Goal: Task Accomplishment & Management: Manage account settings

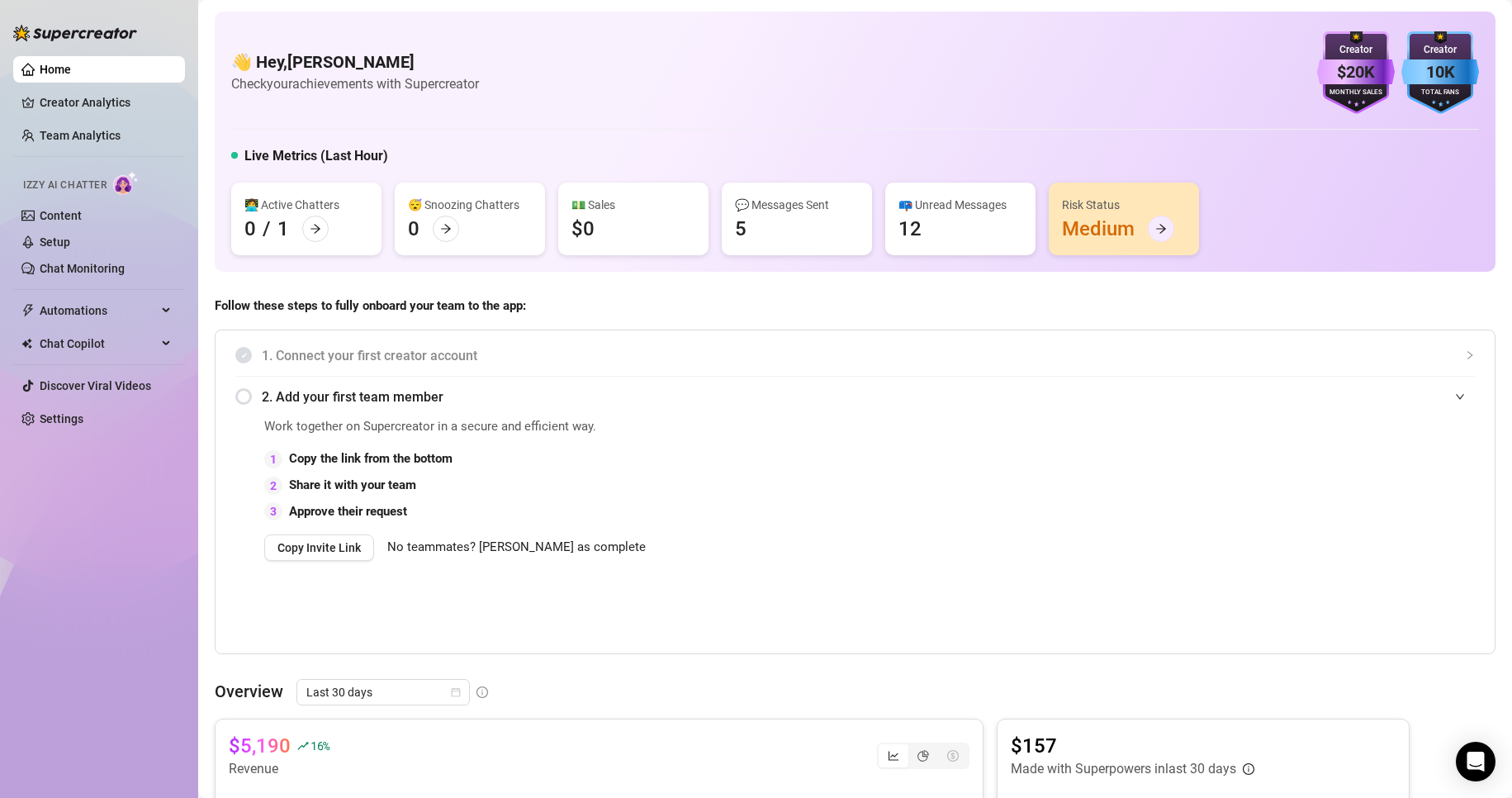
click at [1166, 238] on div at bounding box center [1160, 228] width 27 height 27
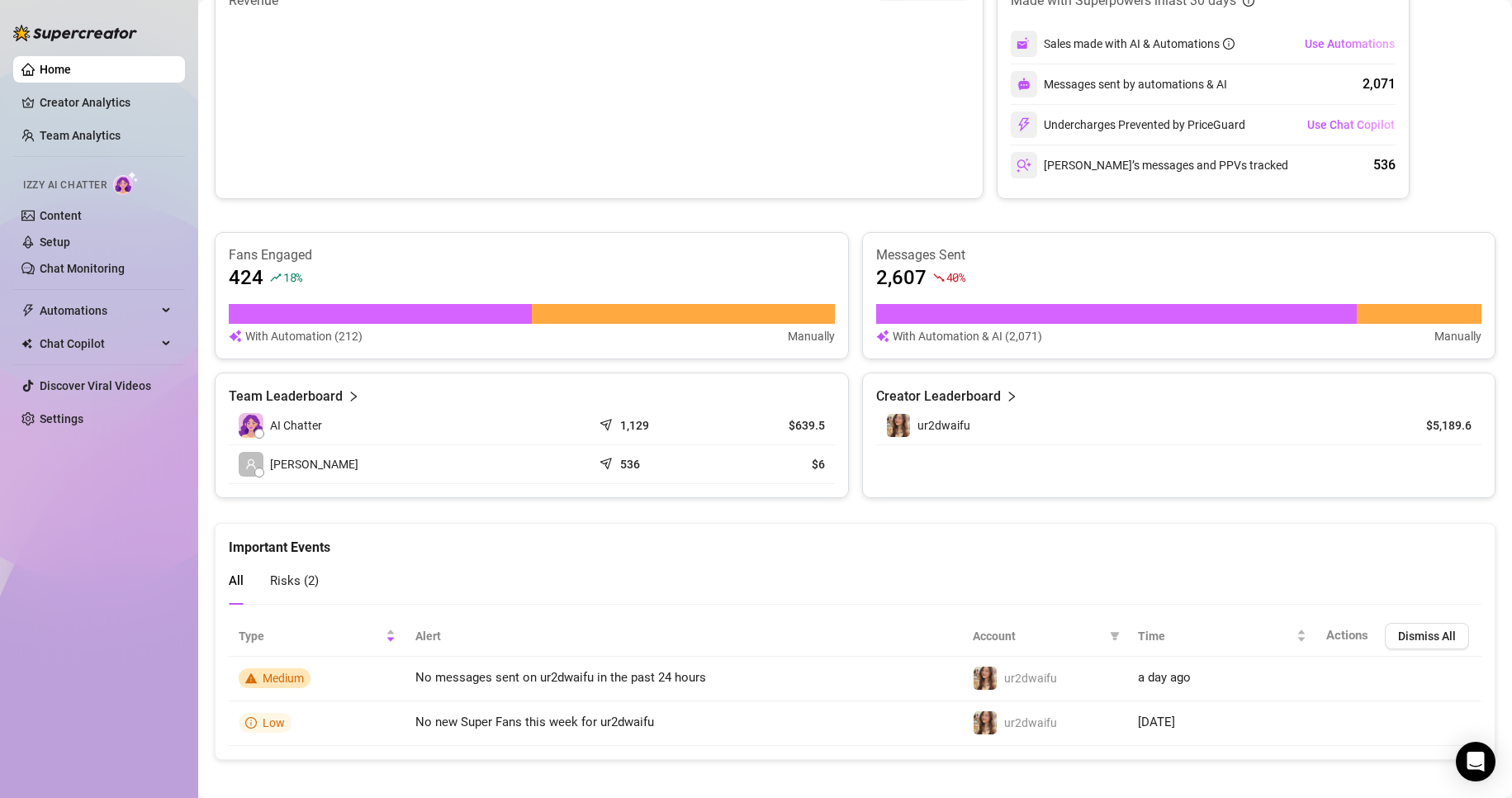
scroll to position [779, 0]
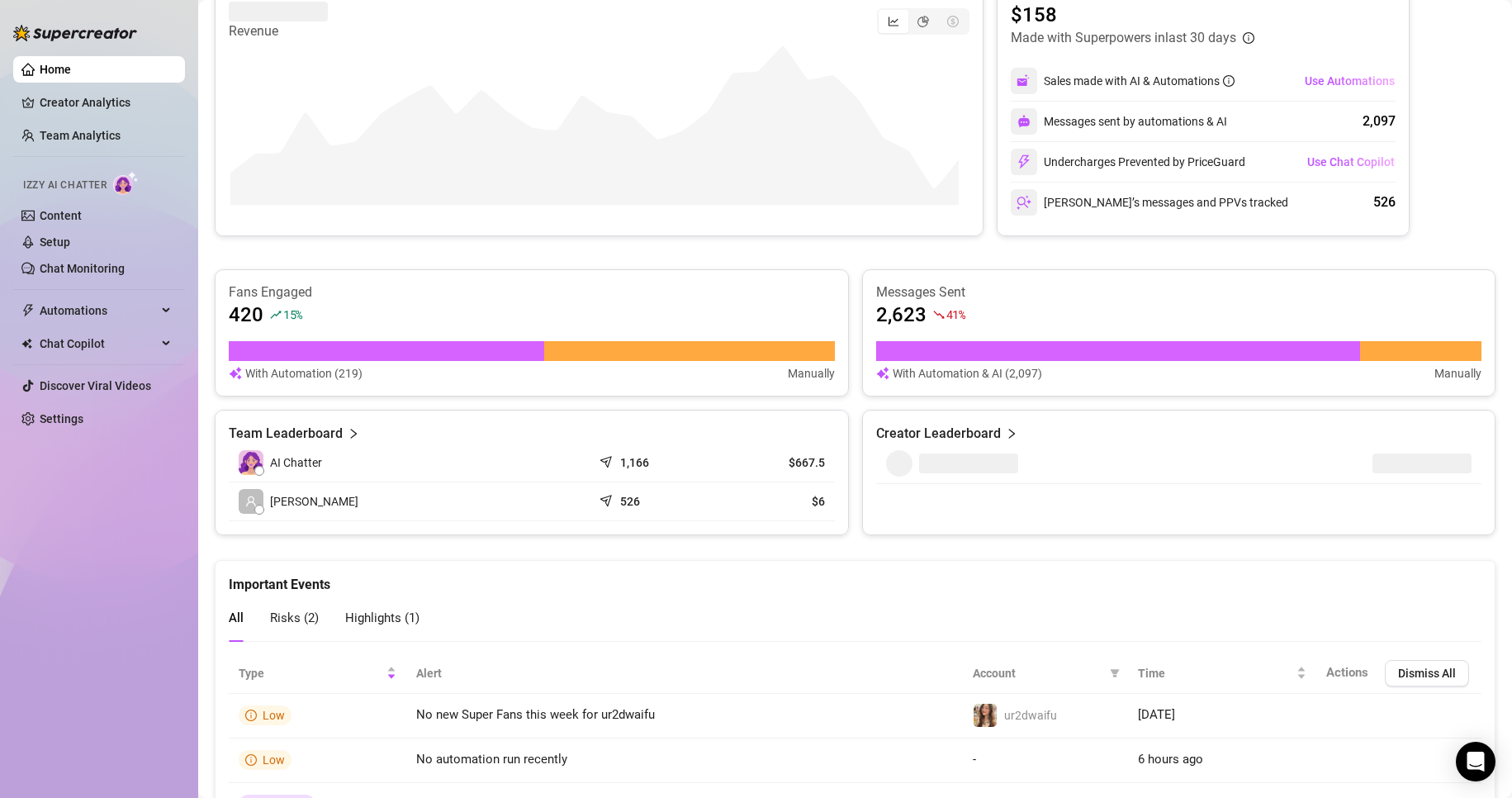
scroll to position [825, 0]
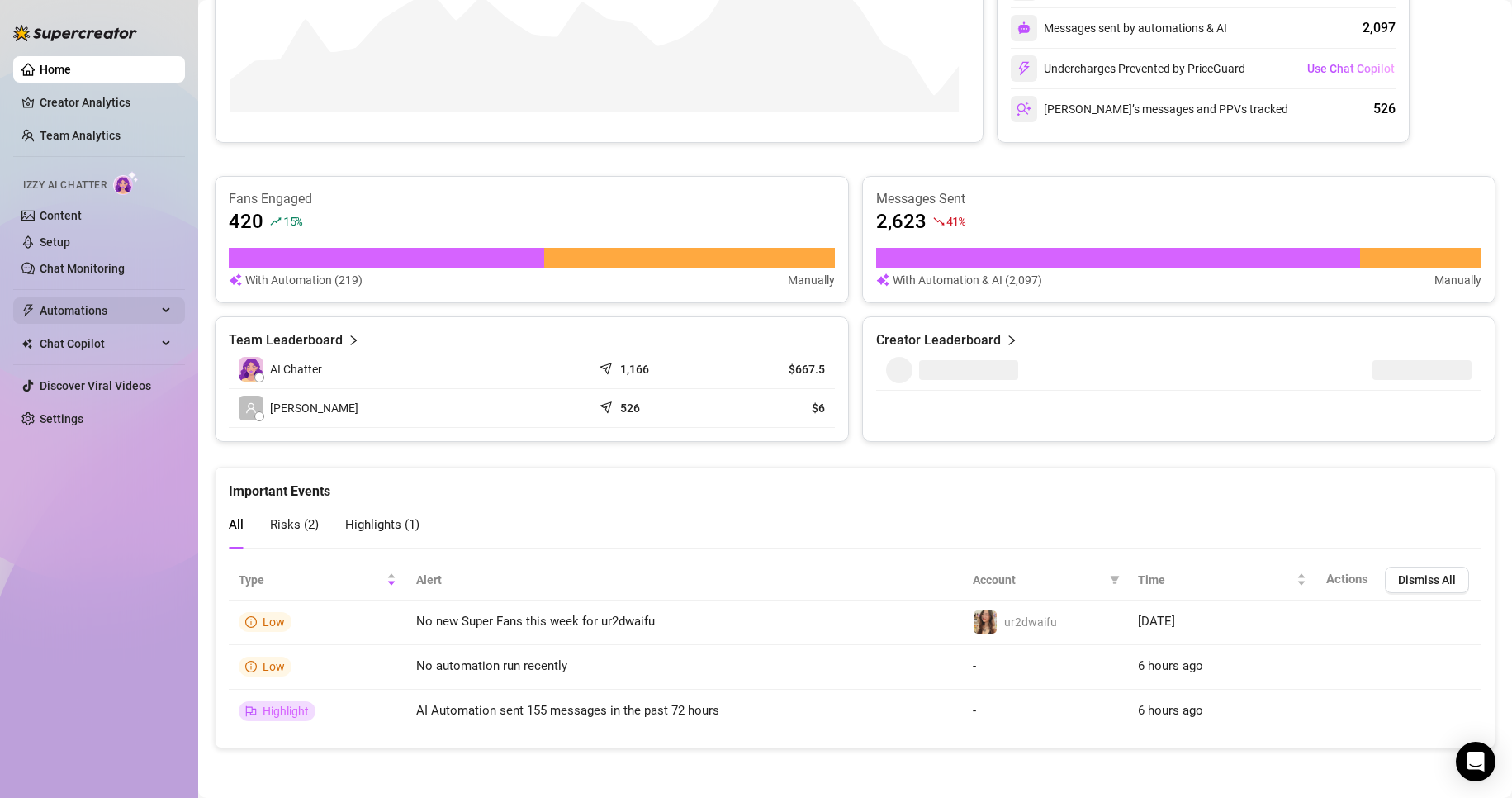
click at [118, 302] on span "Automations" at bounding box center [98, 310] width 118 height 27
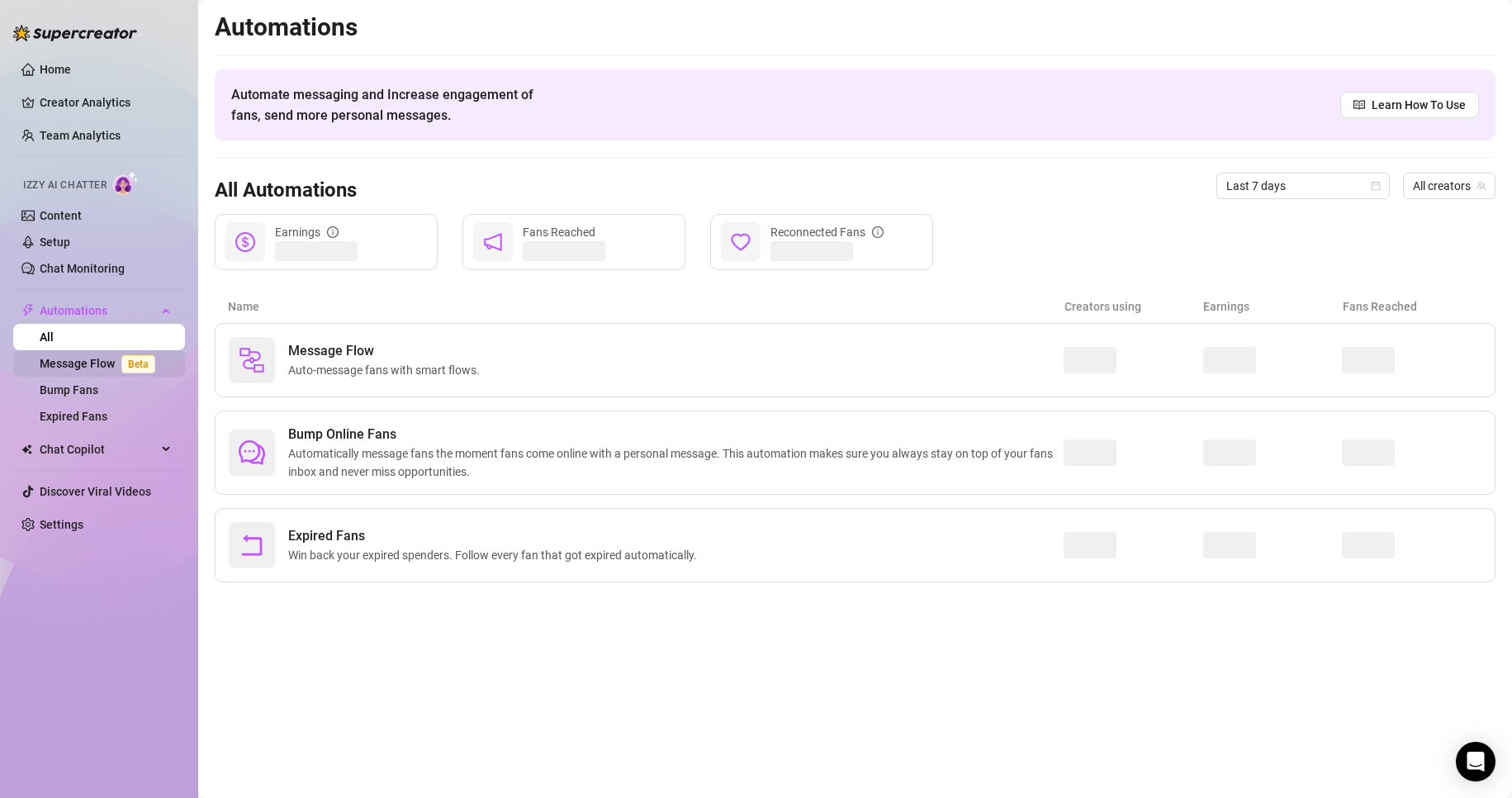
click at [99, 358] on link "Message Flow Beta" at bounding box center [101, 362] width 122 height 13
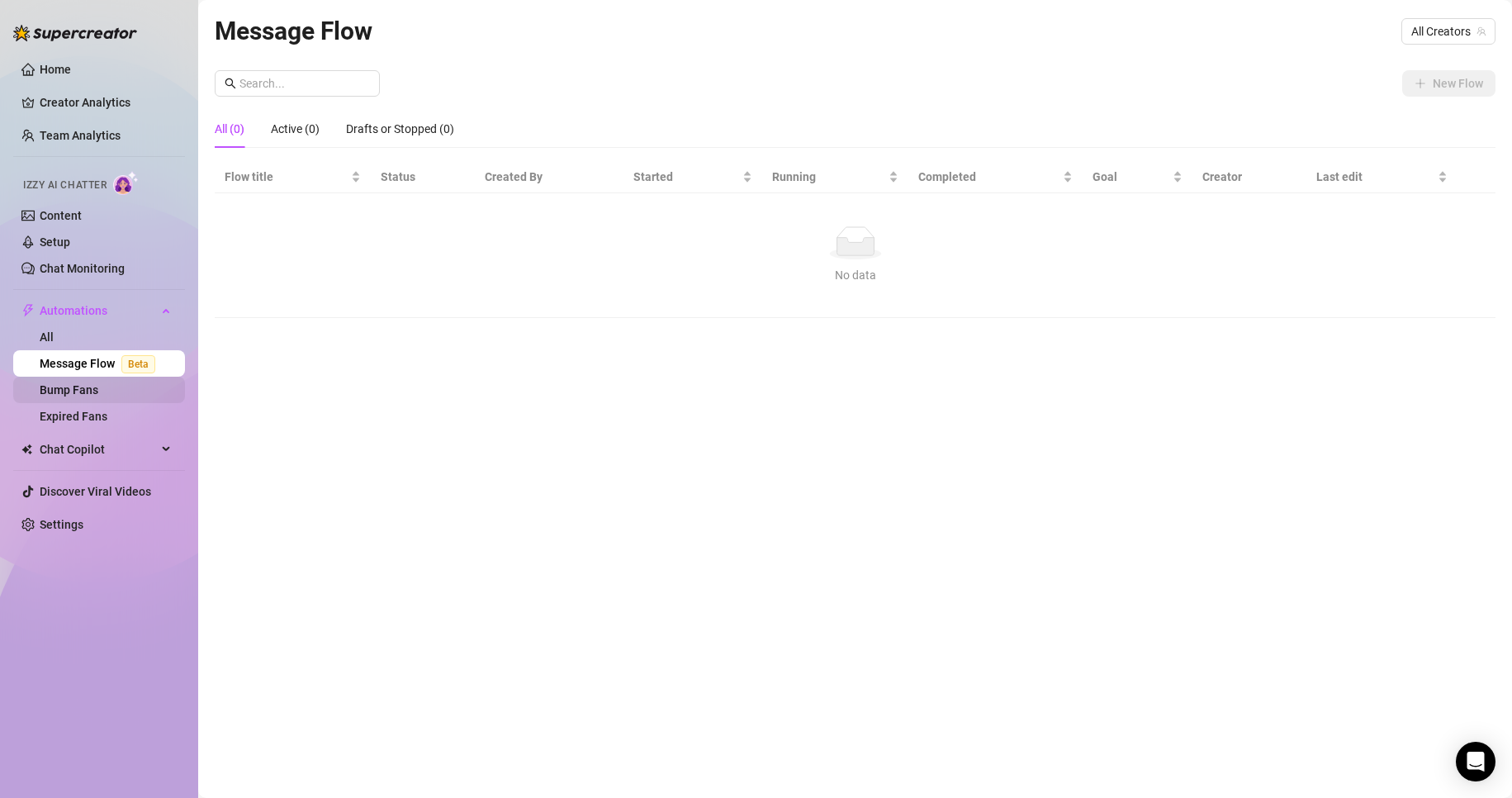
click at [89, 389] on link "Bump Fans" at bounding box center [68, 389] width 58 height 13
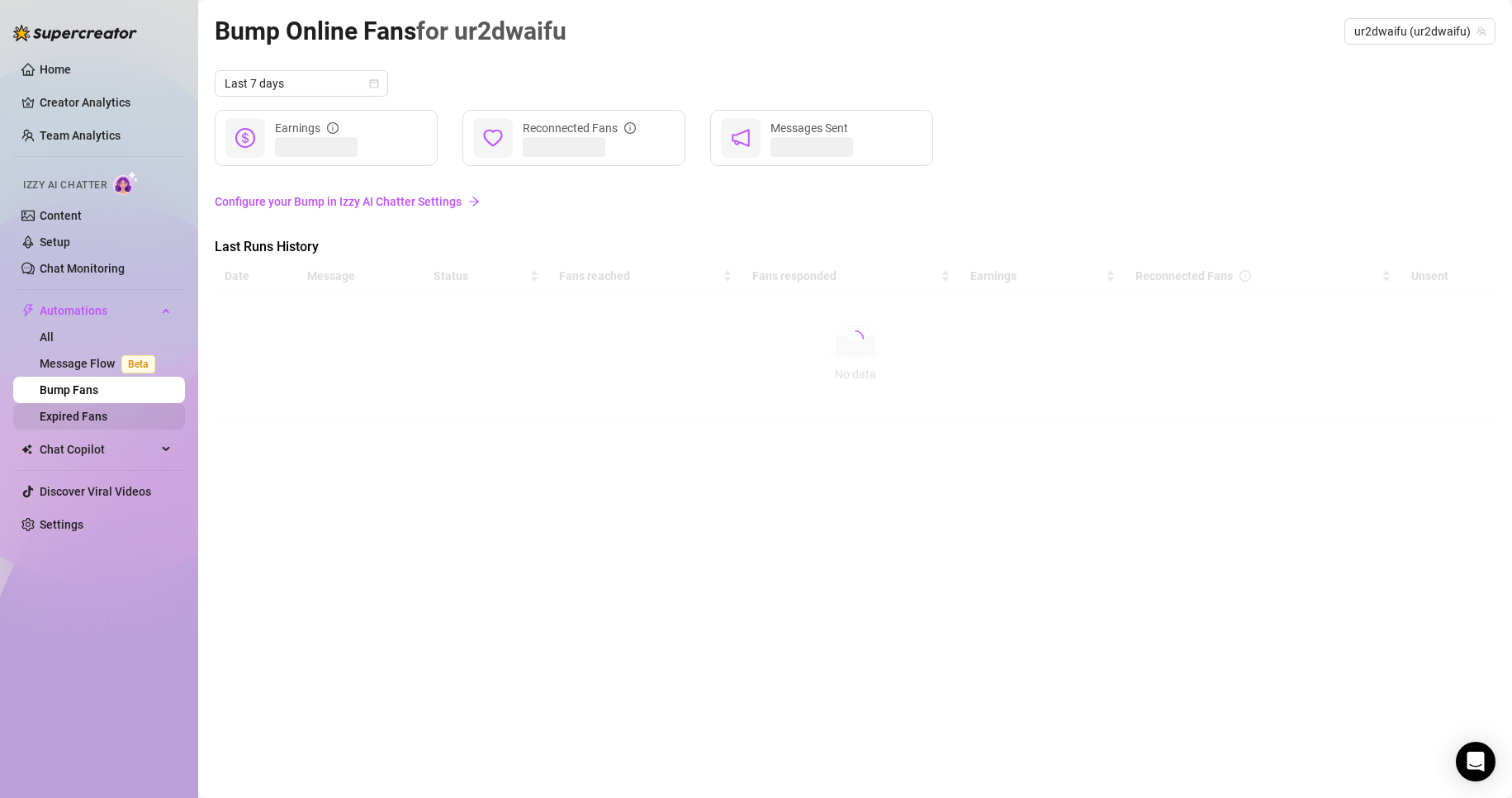
click at [88, 410] on link "Expired Fans" at bounding box center [73, 416] width 68 height 13
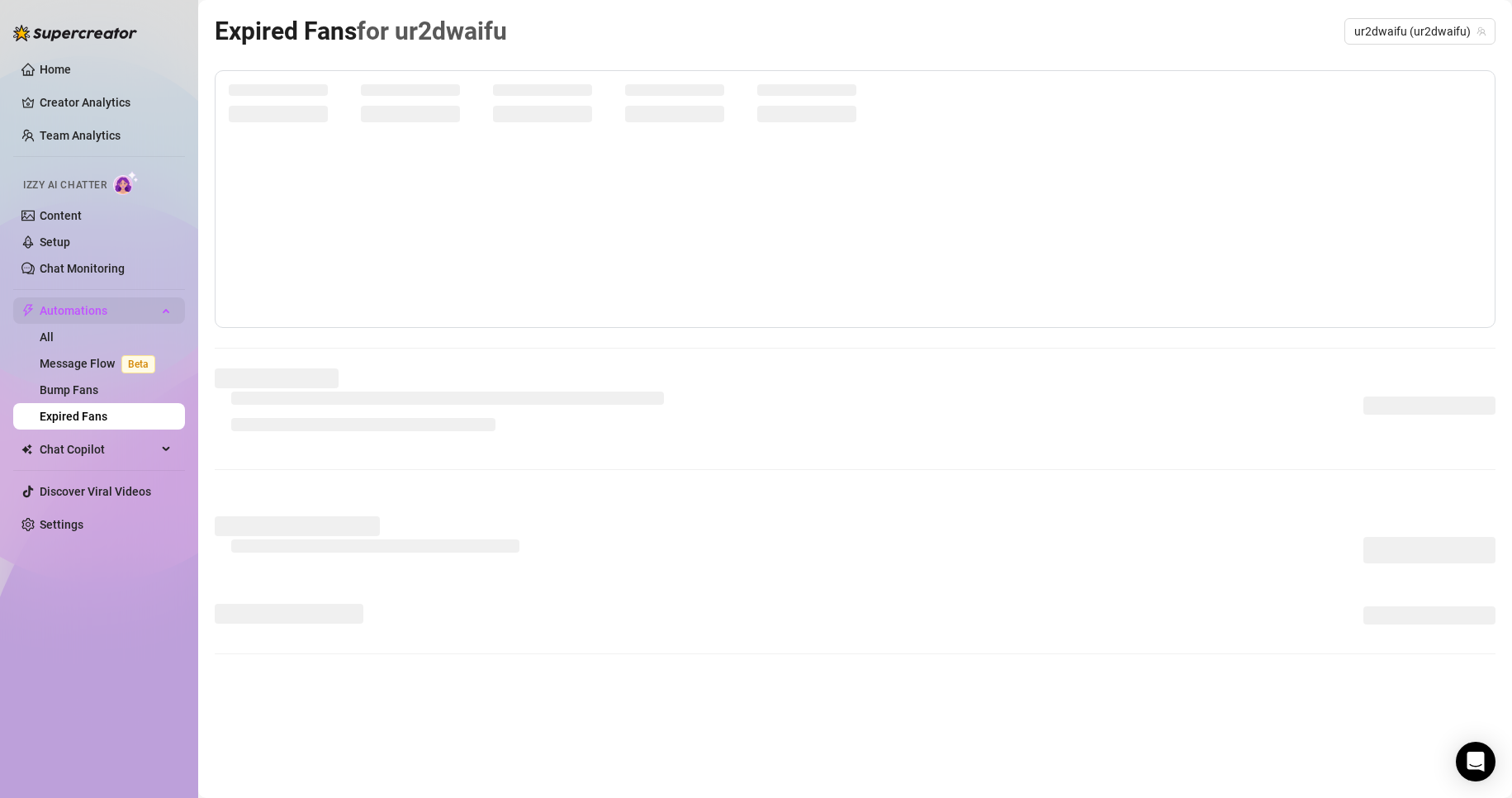
click at [84, 321] on span "Automations" at bounding box center [98, 310] width 118 height 27
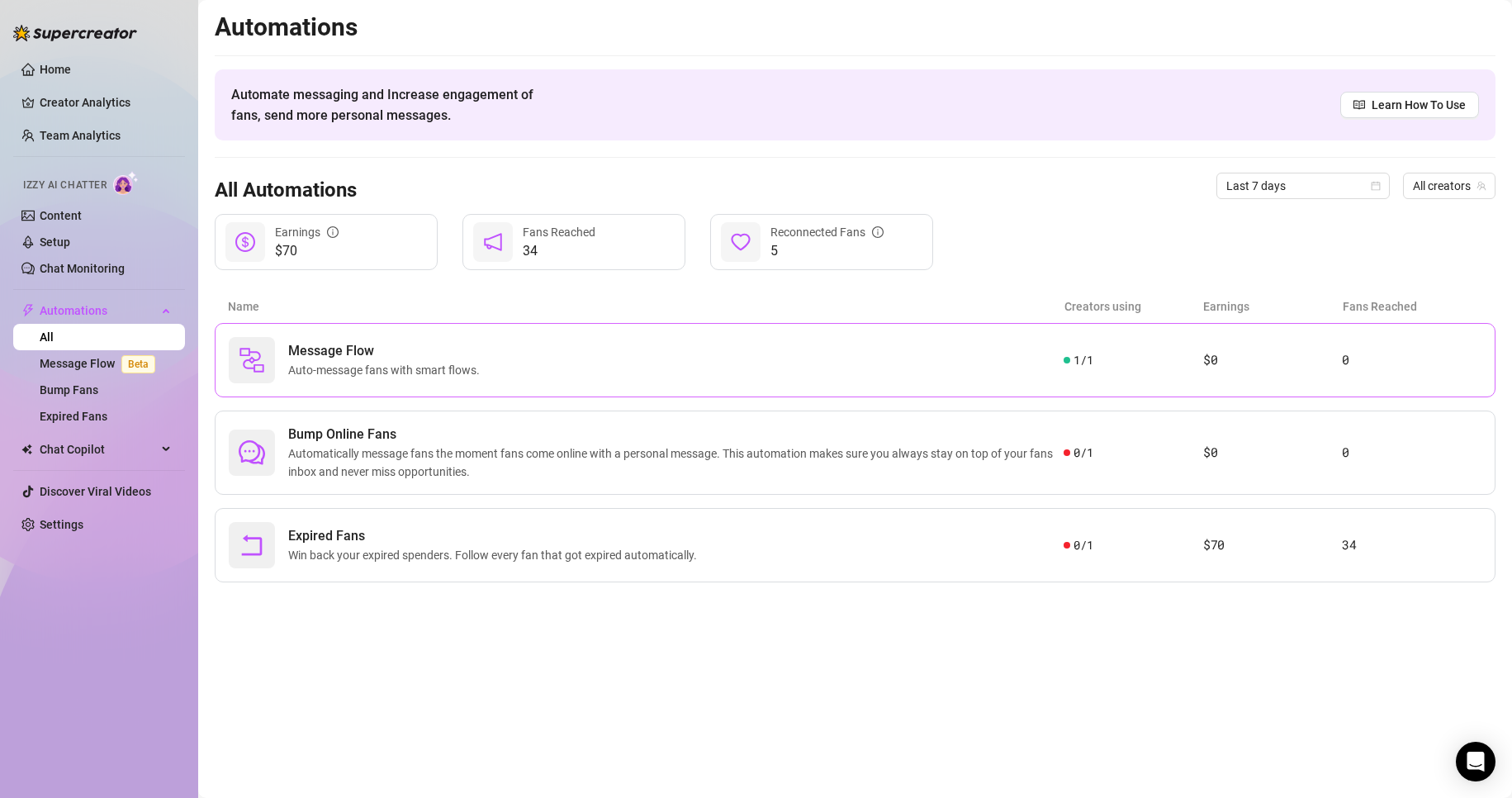
click at [391, 361] on span "Auto-message fans with smart flows." at bounding box center [387, 369] width 199 height 18
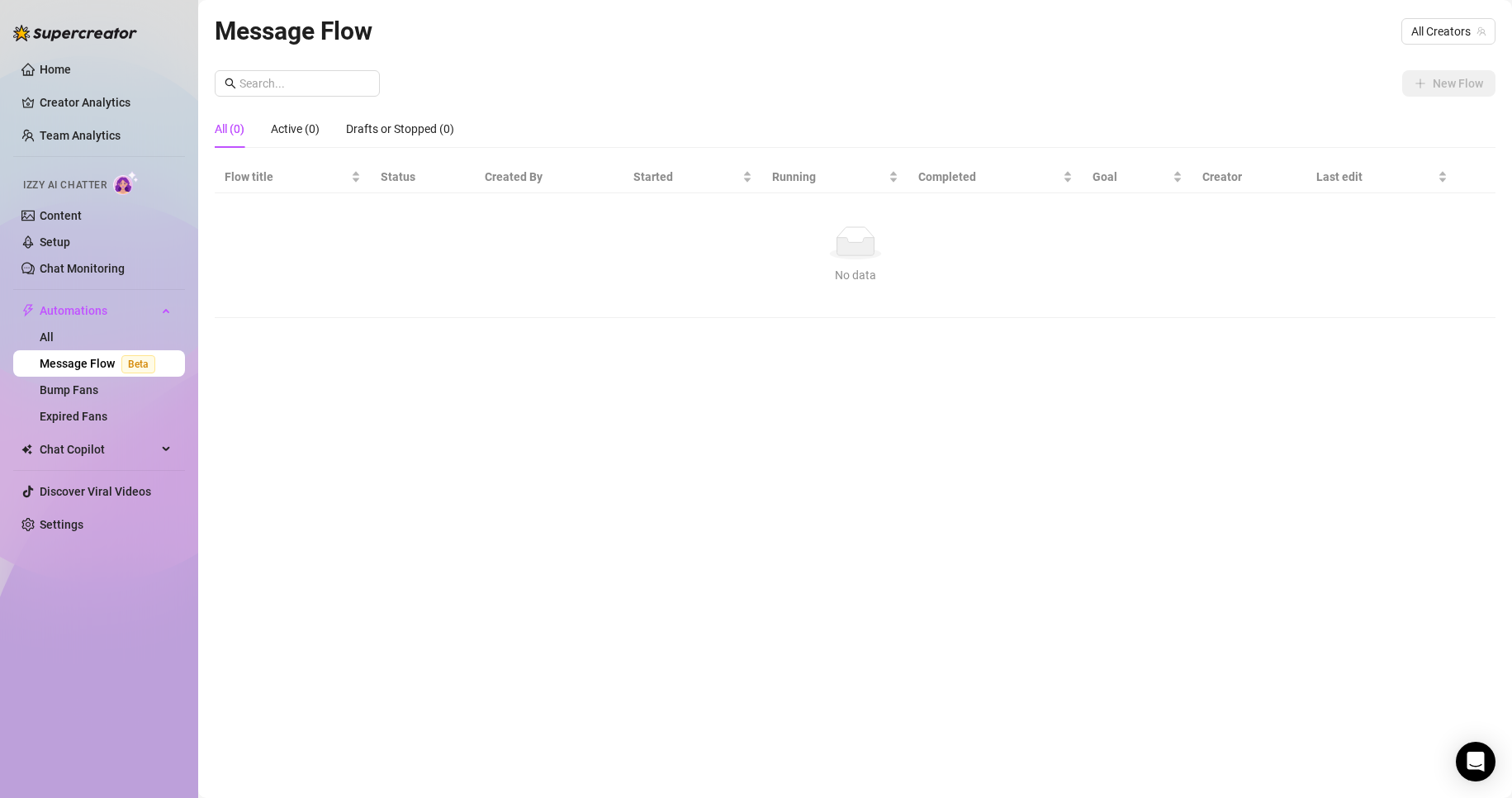
click at [162, 357] on link "Message Flow Beta" at bounding box center [101, 362] width 122 height 13
click at [53, 341] on link "All" at bounding box center [46, 336] width 14 height 13
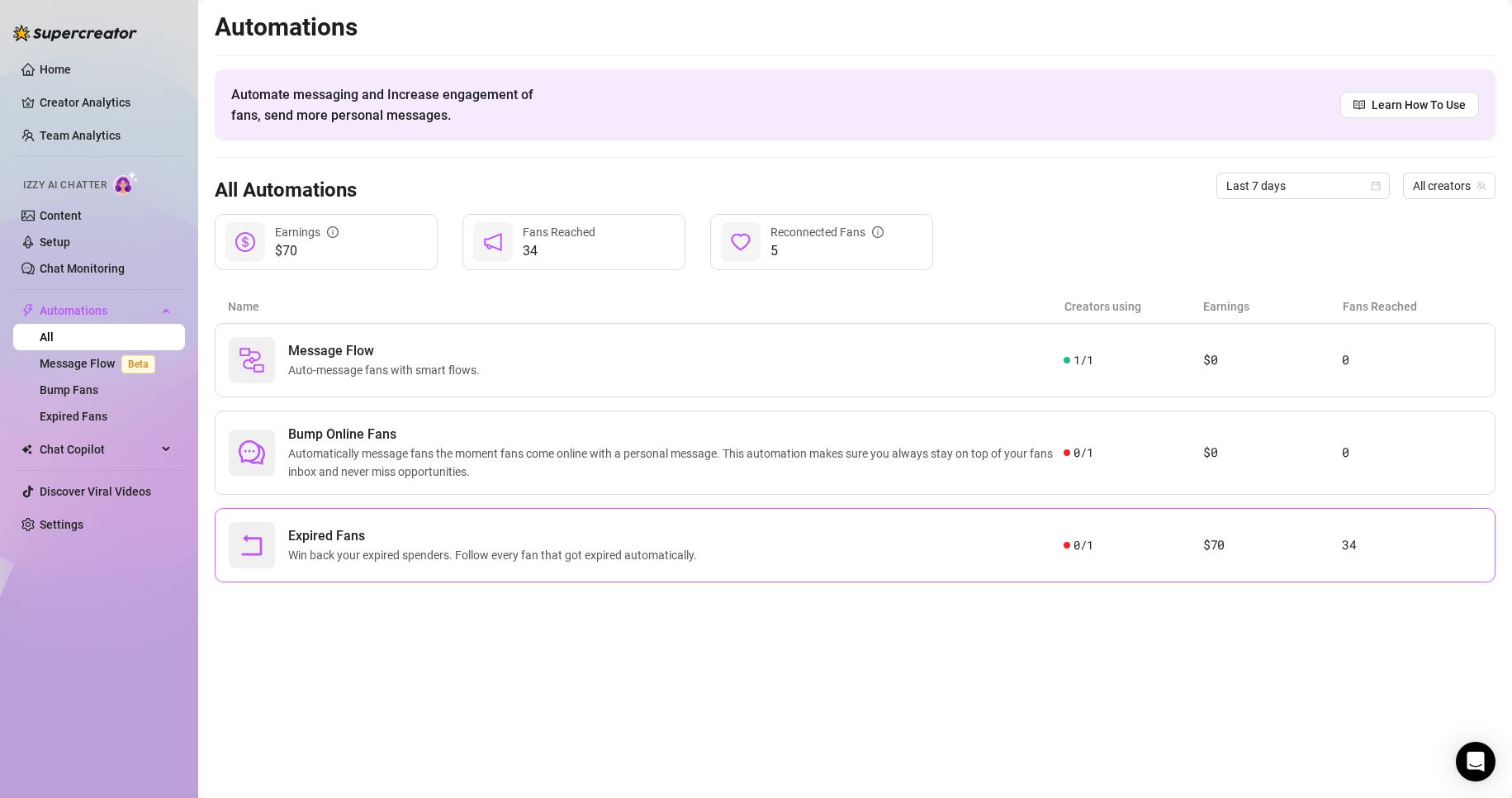
click at [380, 561] on span "Win back your expired spenders. Follow every fan that got expired automatically." at bounding box center [496, 555] width 416 height 18
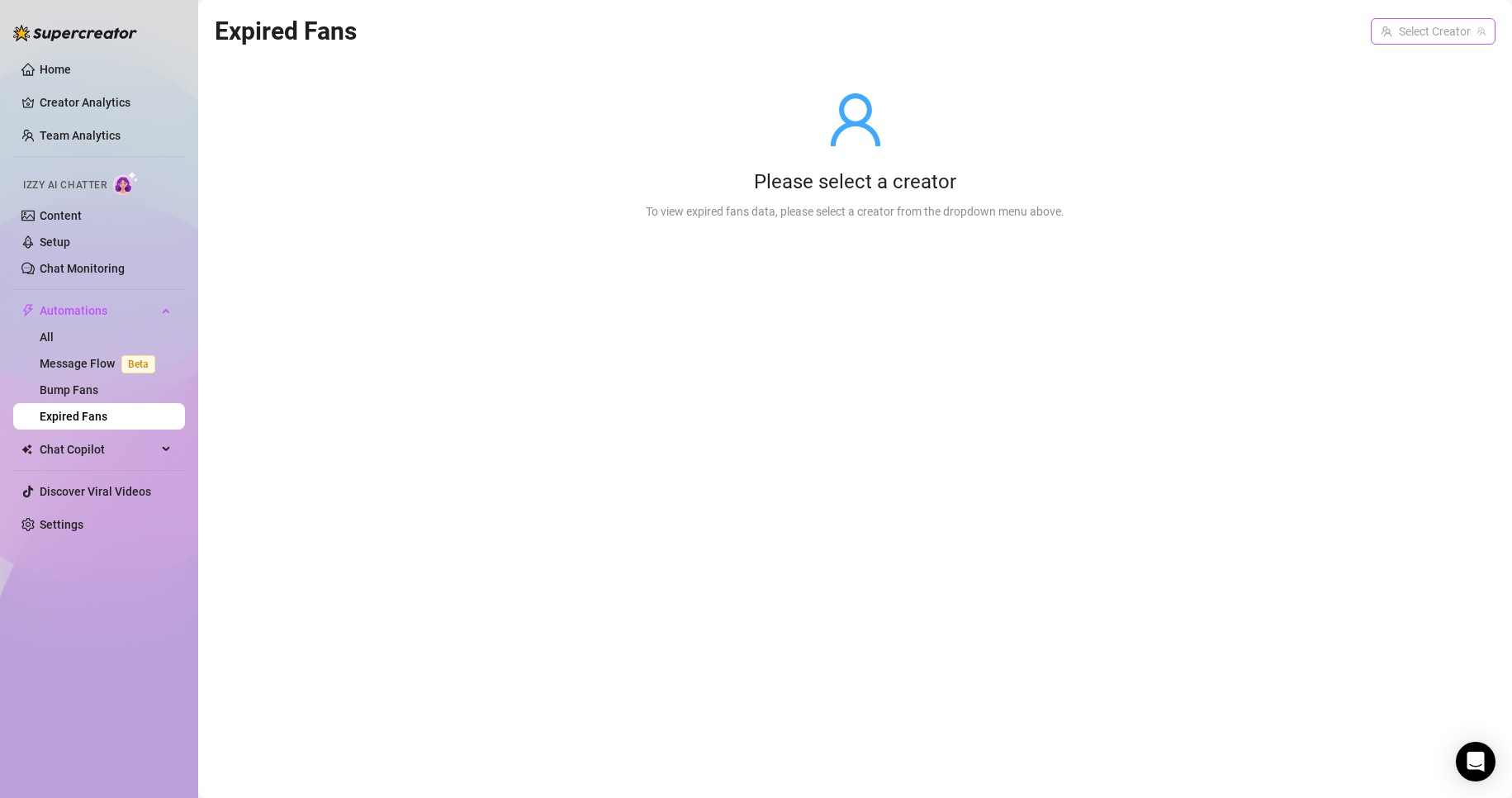
click at [1404, 39] on input "search" at bounding box center [1425, 31] width 90 height 25
click at [1399, 76] on div "ur2dwaifu ( ur2dwaifu )" at bounding box center [1408, 65] width 167 height 28
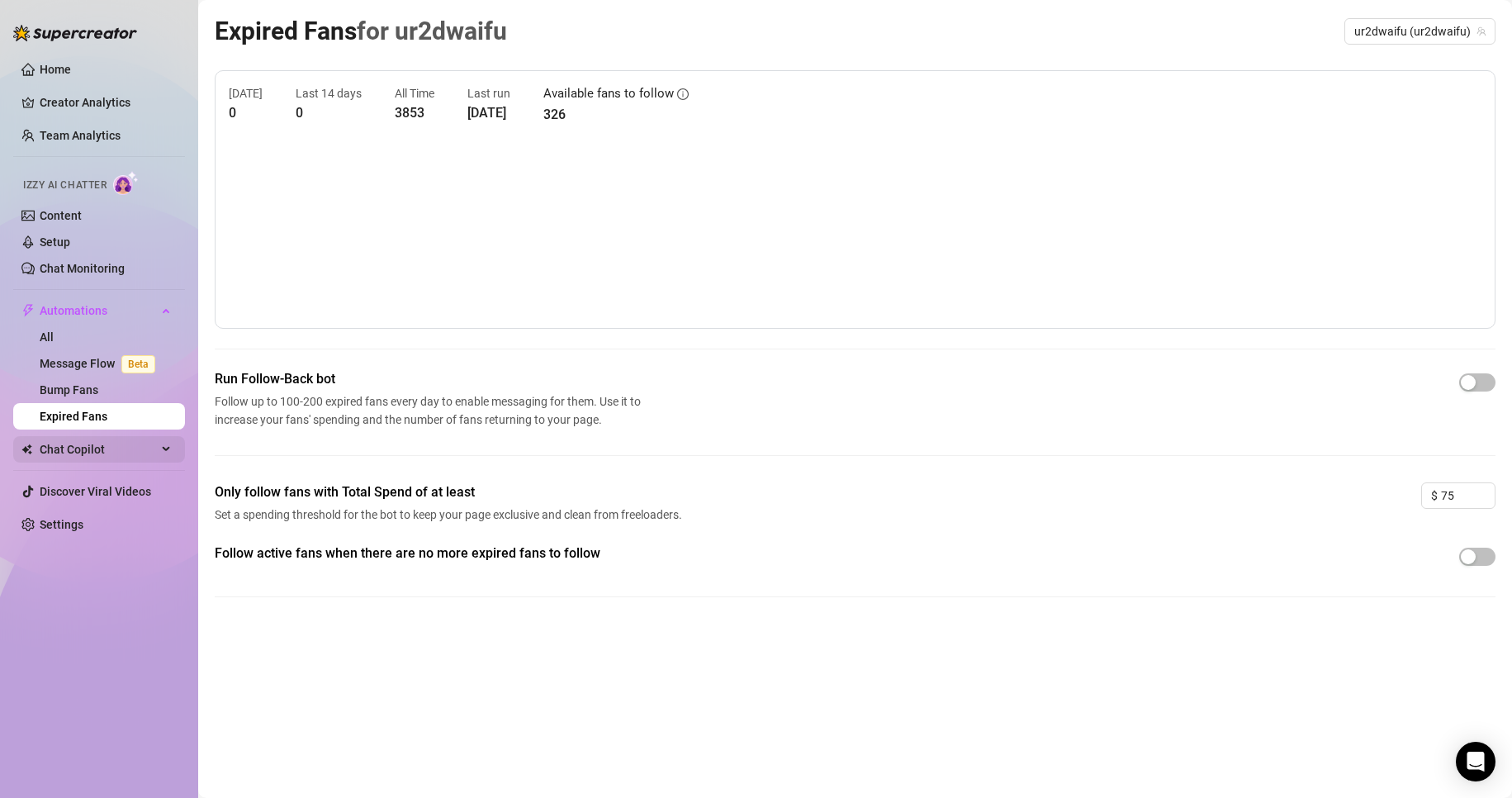
click at [175, 449] on div "Chat Copilot" at bounding box center [99, 449] width 172 height 27
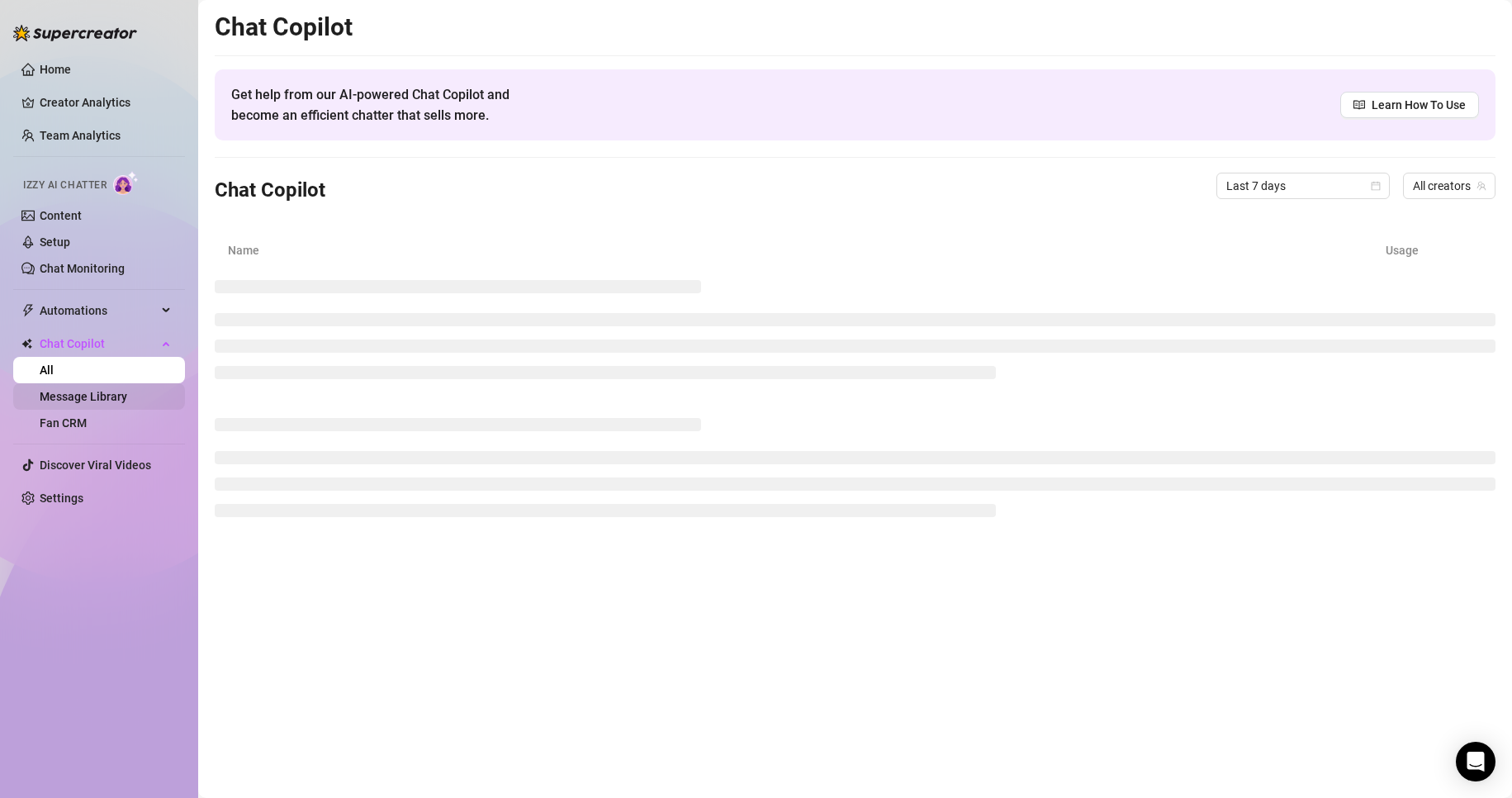
click at [114, 391] on link "Message Library" at bounding box center [83, 396] width 88 height 13
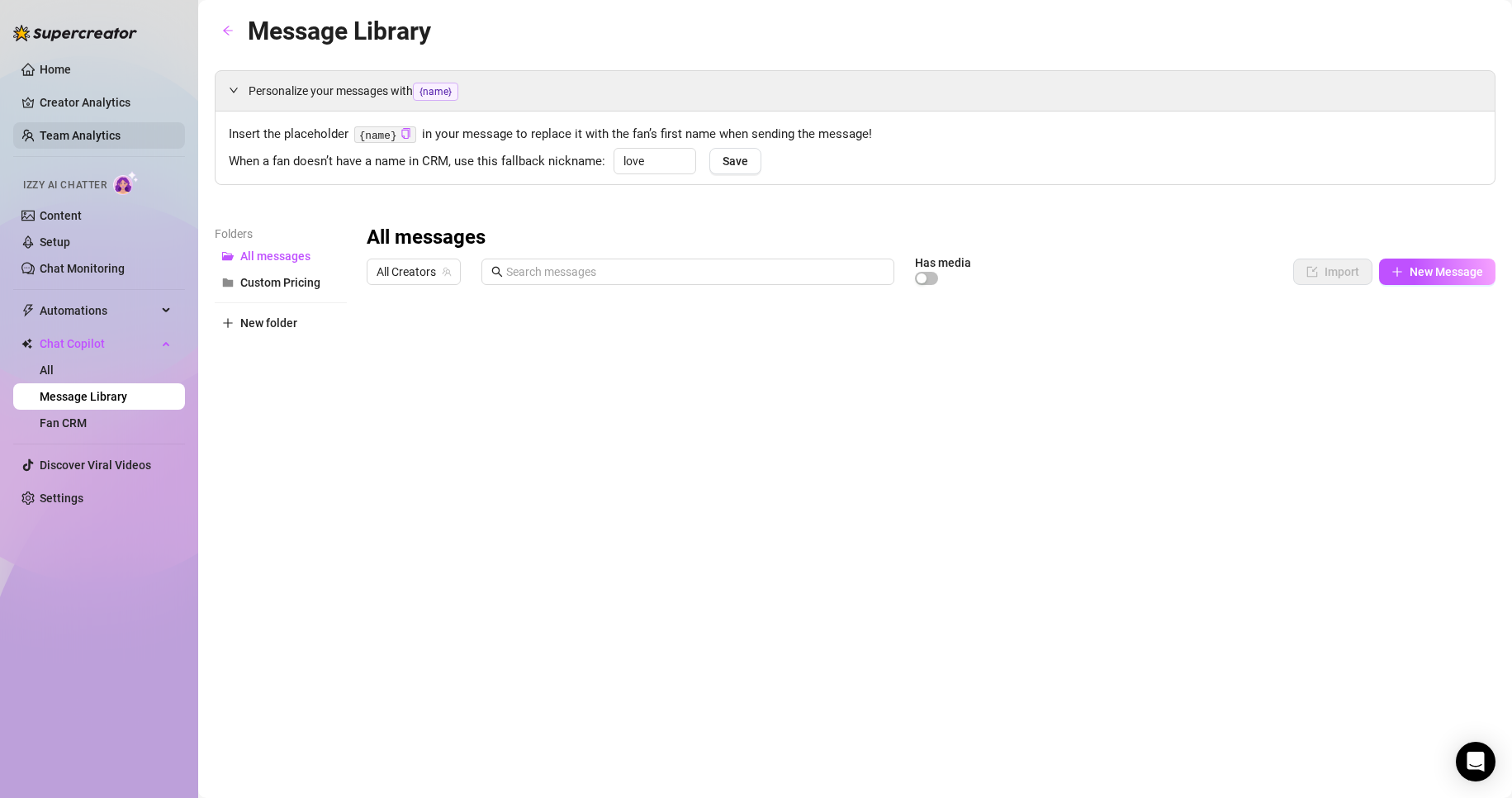
click at [120, 128] on link "Team Analytics" at bounding box center [80, 134] width 81 height 13
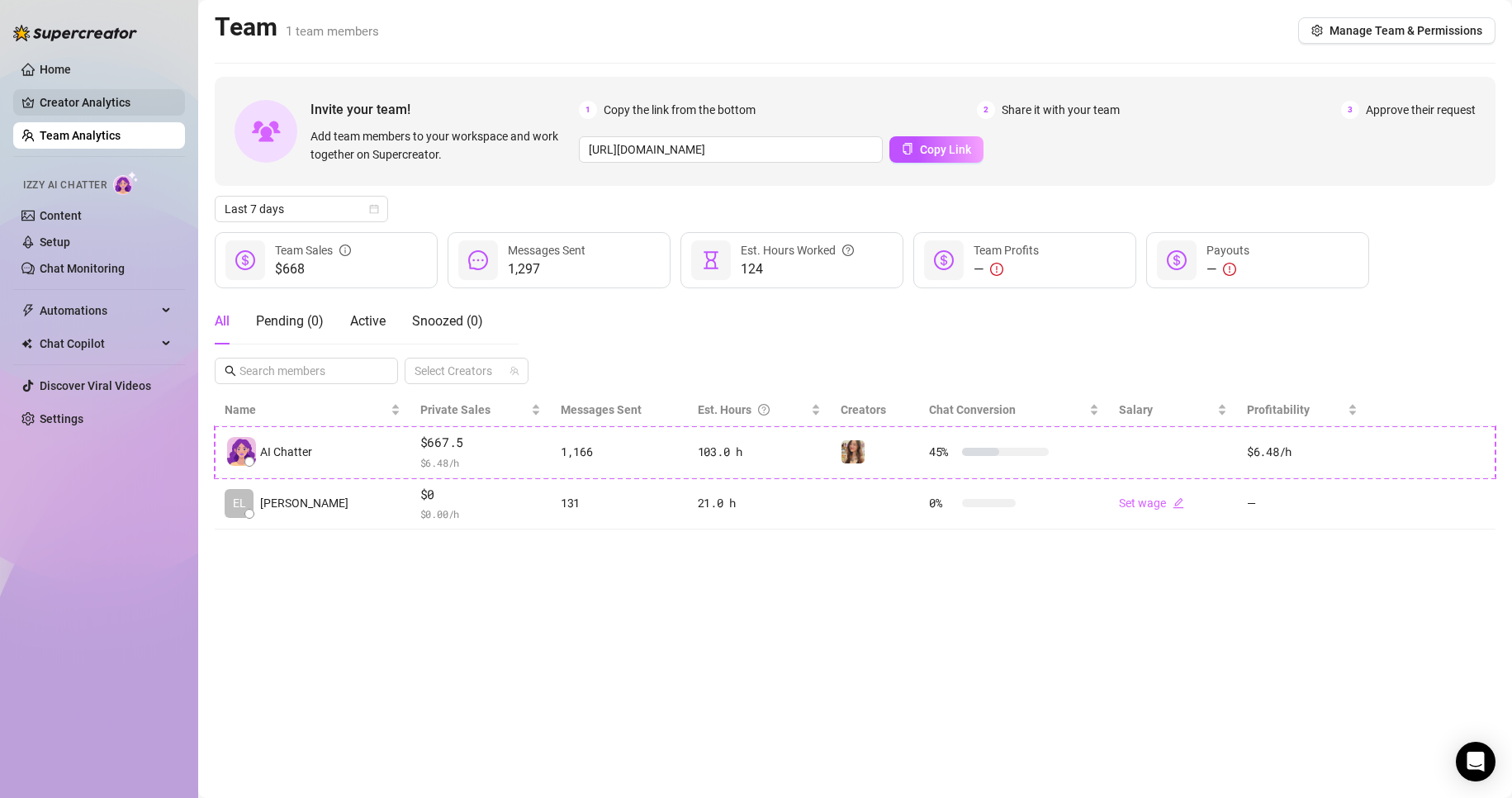
click at [133, 112] on link "Creator Analytics" at bounding box center [106, 102] width 132 height 27
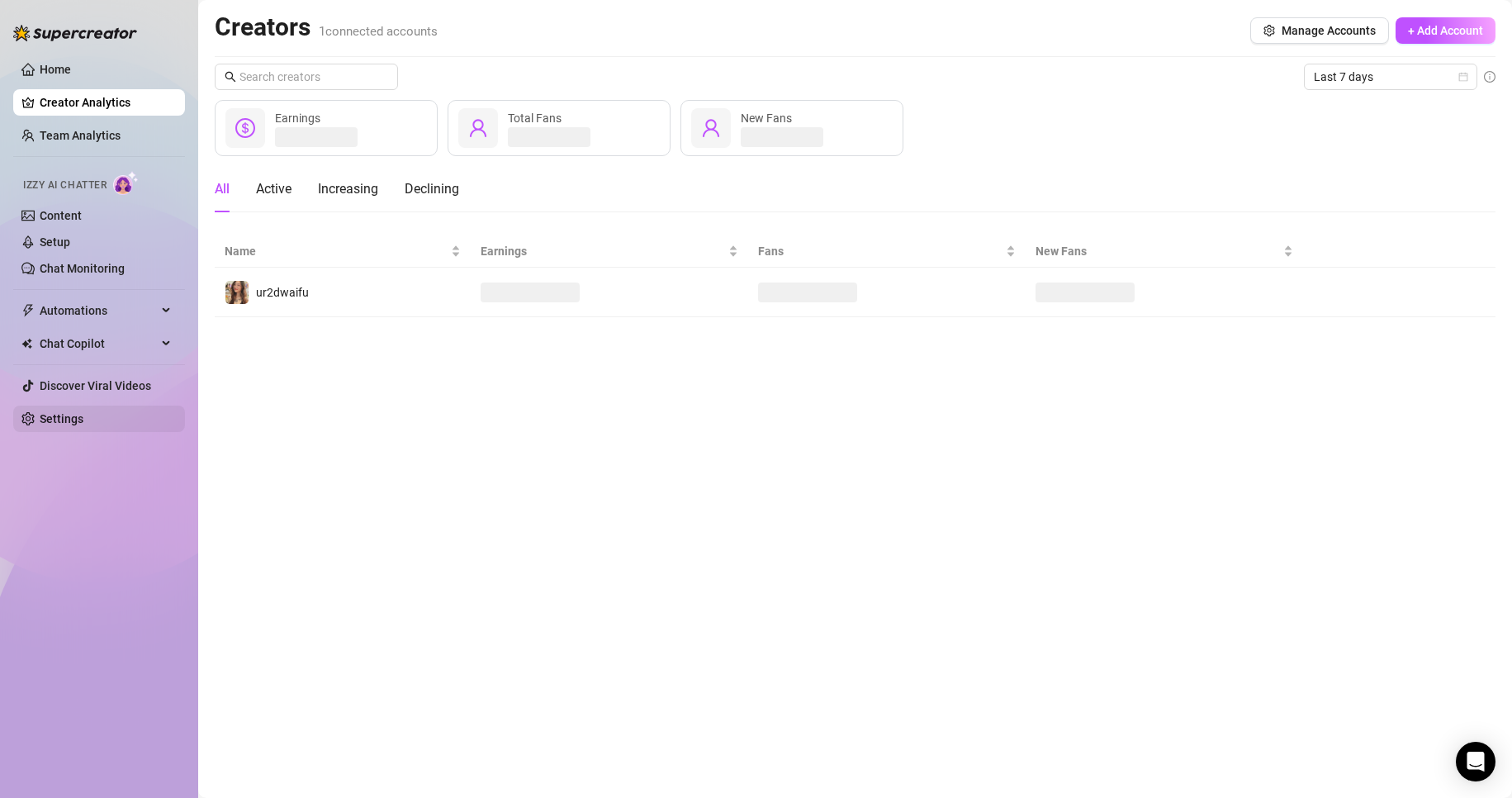
click at [68, 418] on link "Settings" at bounding box center [61, 418] width 43 height 13
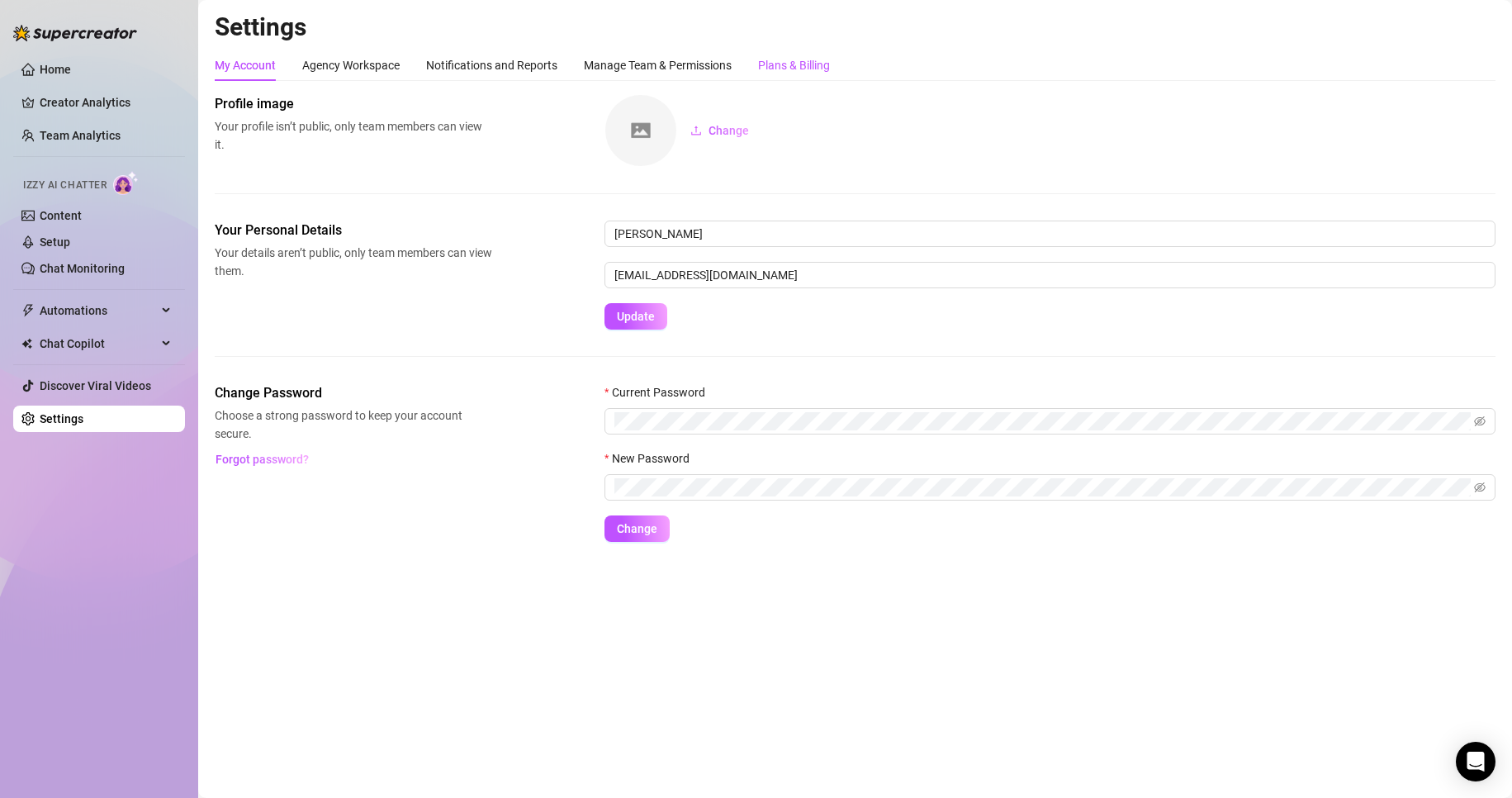
click at [791, 73] on div "Plans & Billing" at bounding box center [794, 65] width 72 height 18
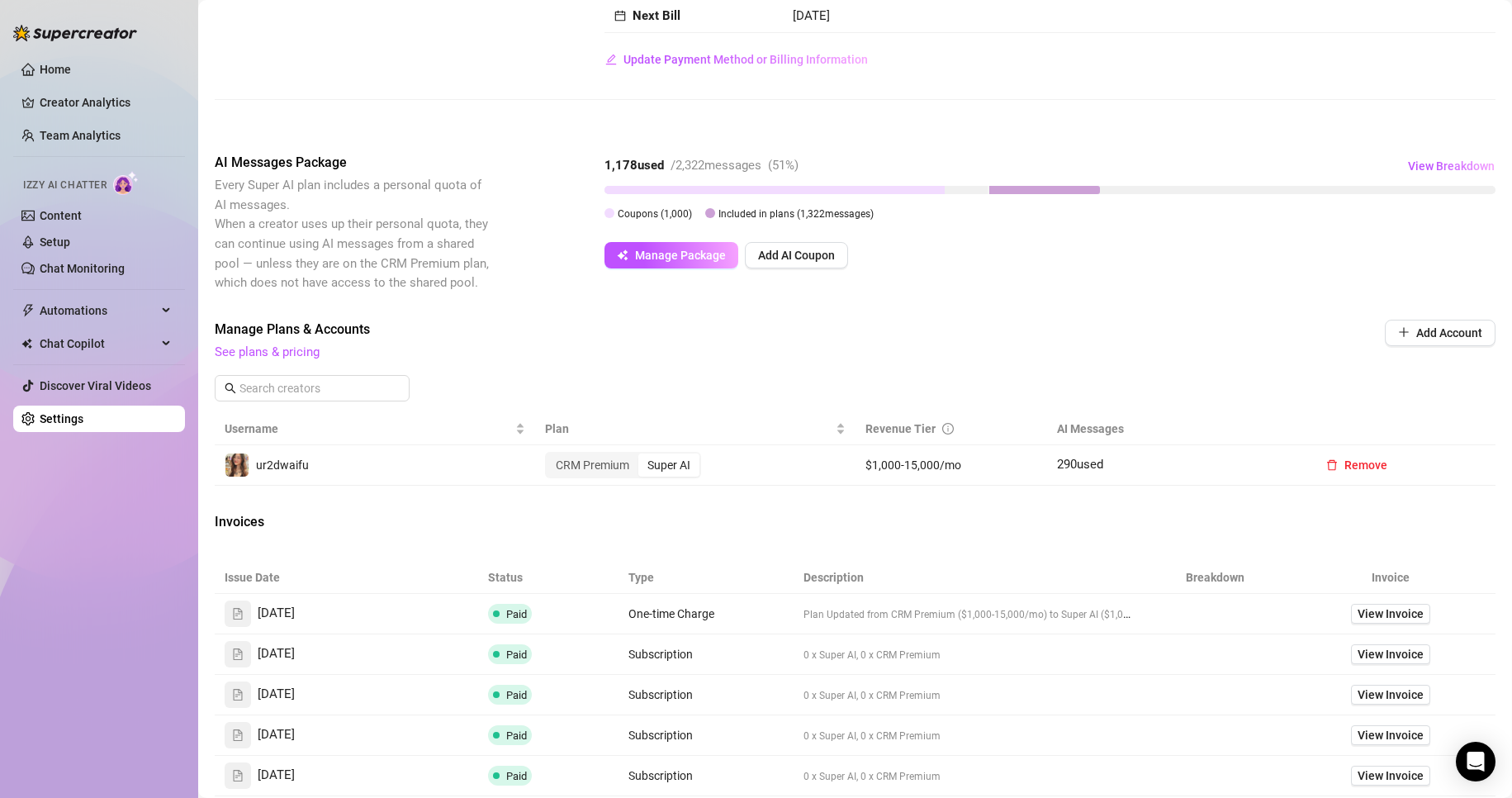
scroll to position [165, 0]
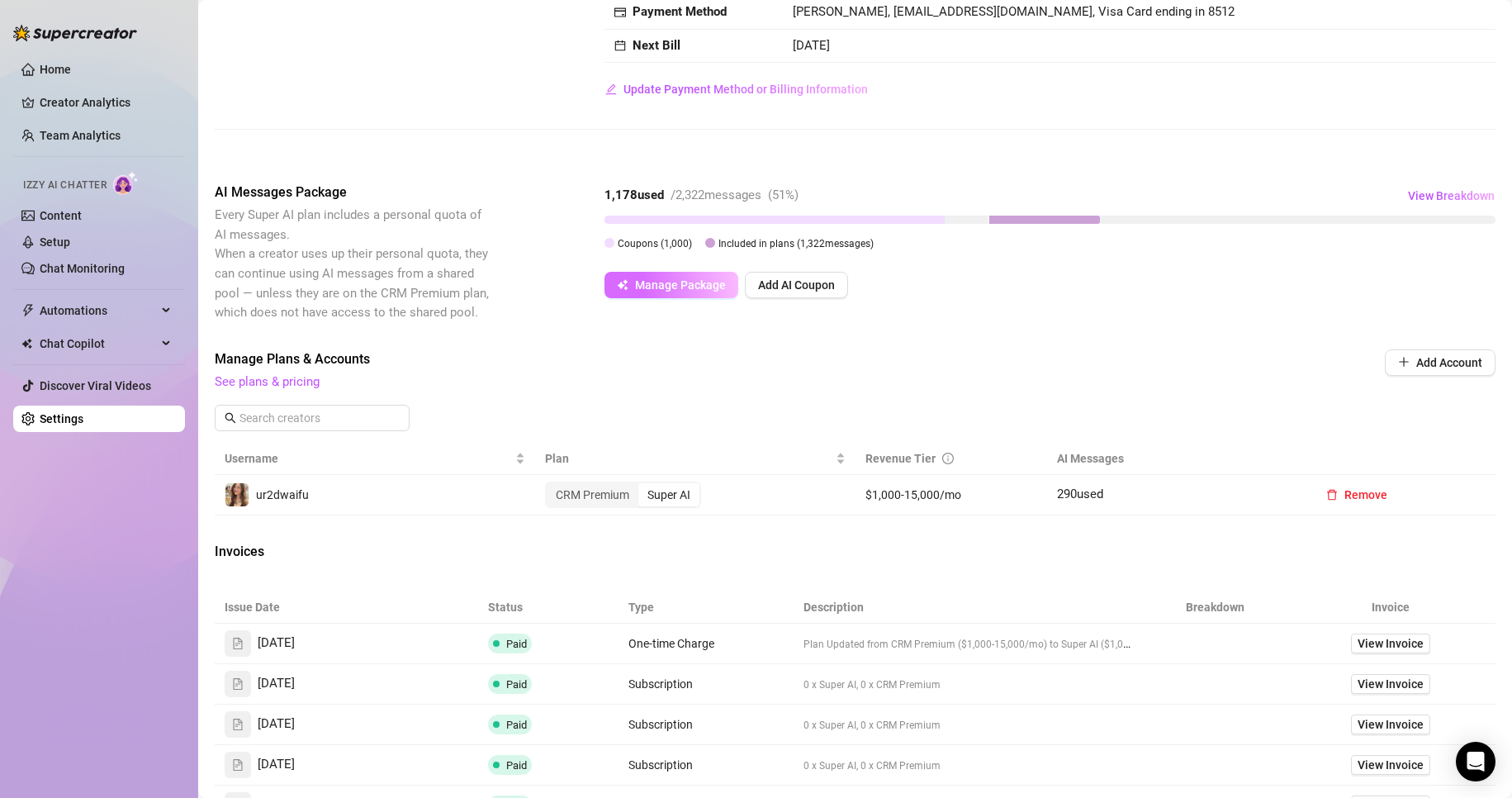
click at [653, 295] on button "Manage Package" at bounding box center [671, 284] width 133 height 27
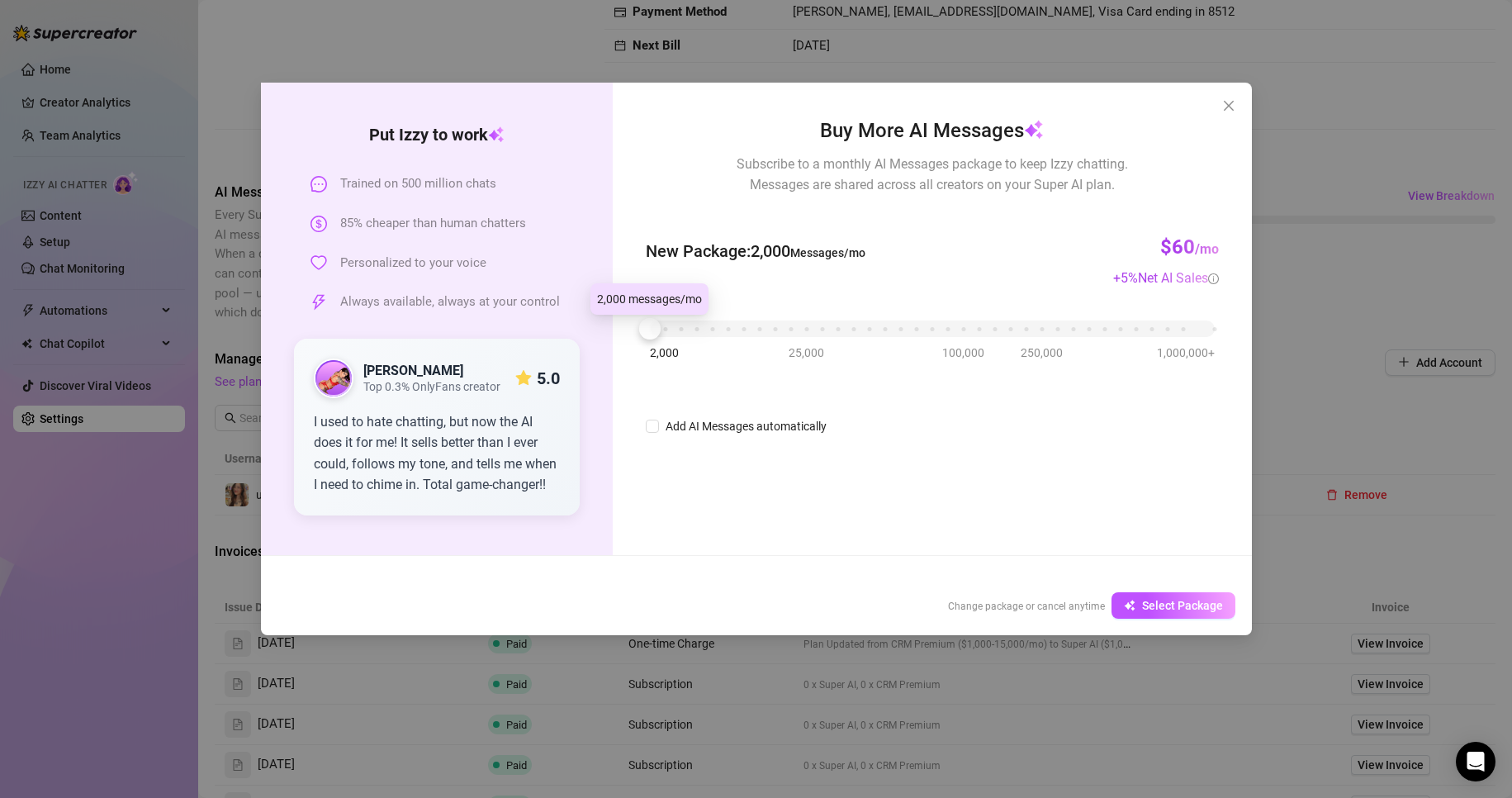
drag, startPoint x: 646, startPoint y: 335, endPoint x: 588, endPoint y: 332, distance: 58.1
click at [588, 332] on div "Put [PERSON_NAME] to work Trained on 500 million chats 85% cheaper than human c…" at bounding box center [756, 319] width 991 height 472
click at [1338, 549] on div "Put [PERSON_NAME] to work Trained on 500 million chats 85% cheaper than human c…" at bounding box center [756, 399] width 1512 height 798
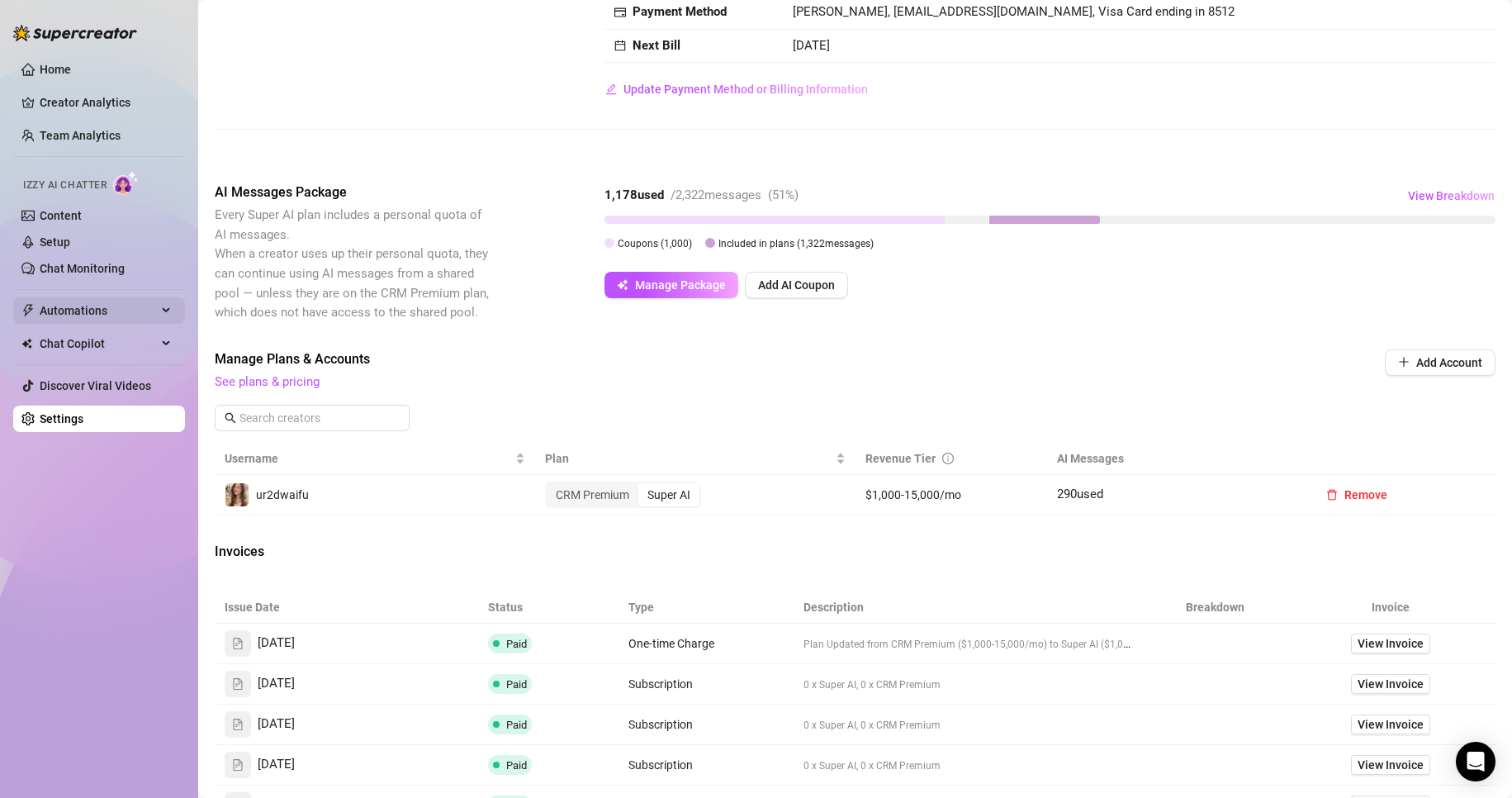
click at [127, 321] on span "Automations" at bounding box center [98, 310] width 118 height 27
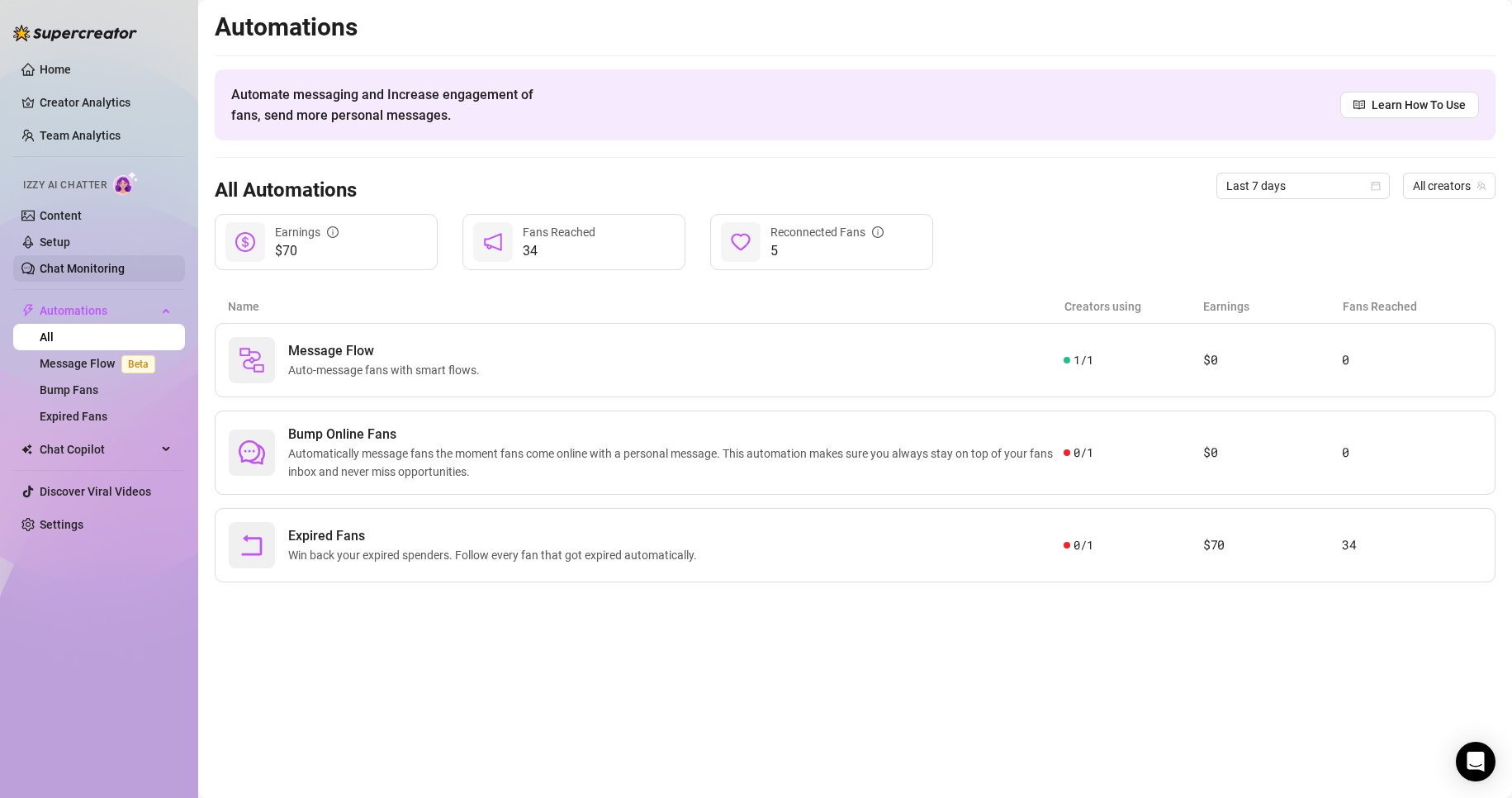
click at [124, 275] on link "Chat Monitoring" at bounding box center [82, 268] width 85 height 13
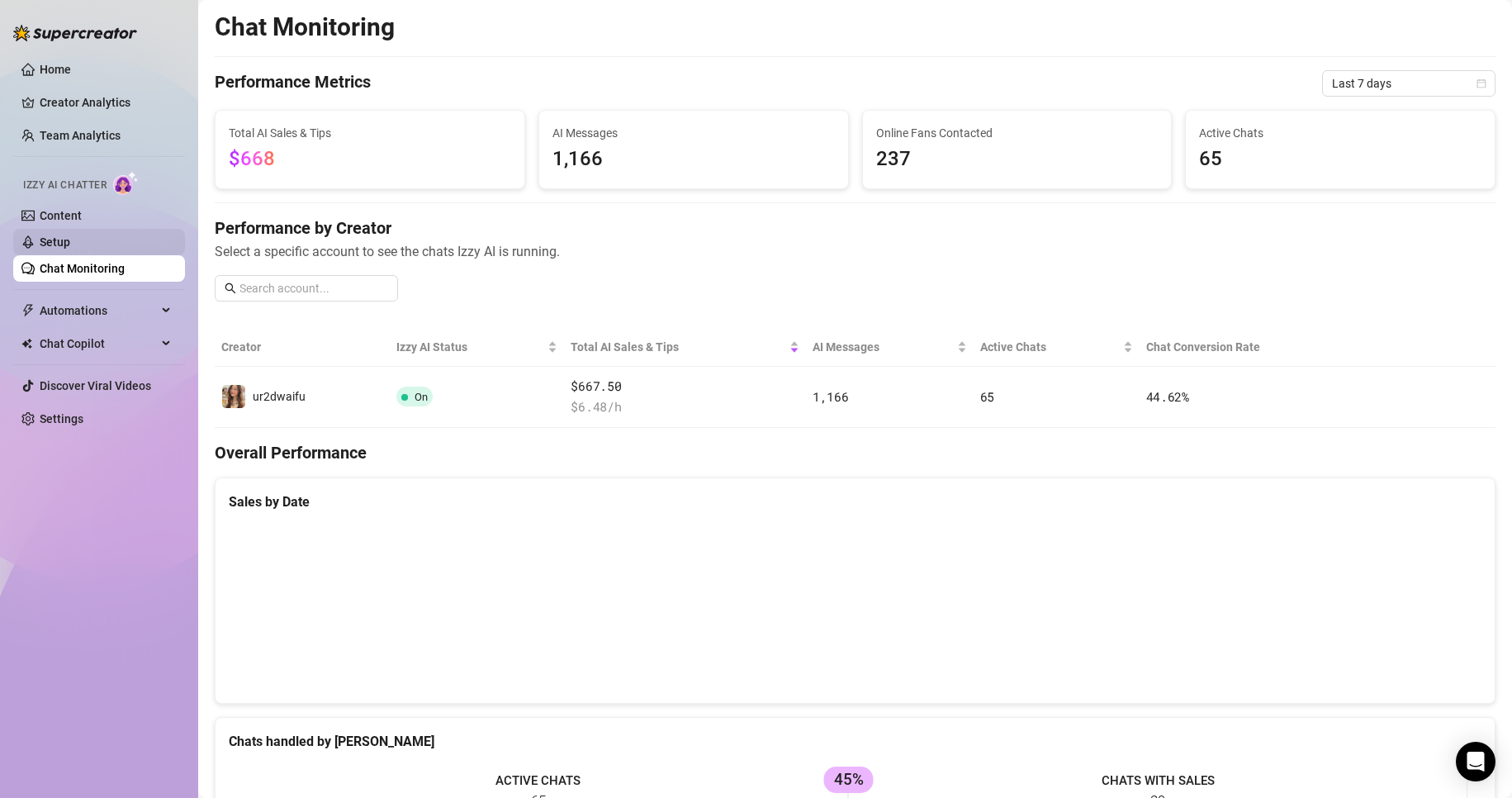
click at [70, 235] on link "Setup" at bounding box center [54, 241] width 31 height 13
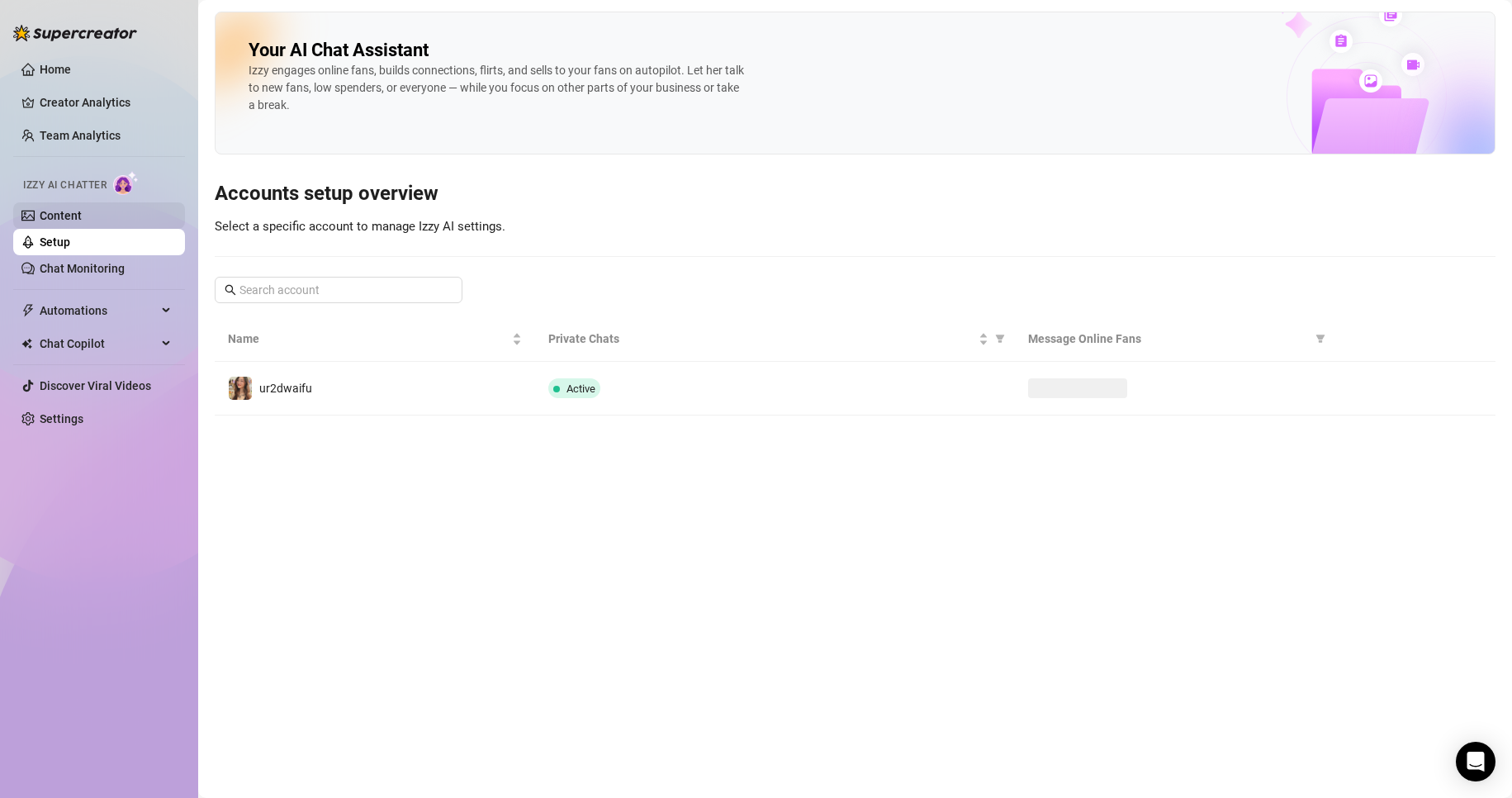
click at [82, 212] on link "Content" at bounding box center [60, 215] width 42 height 13
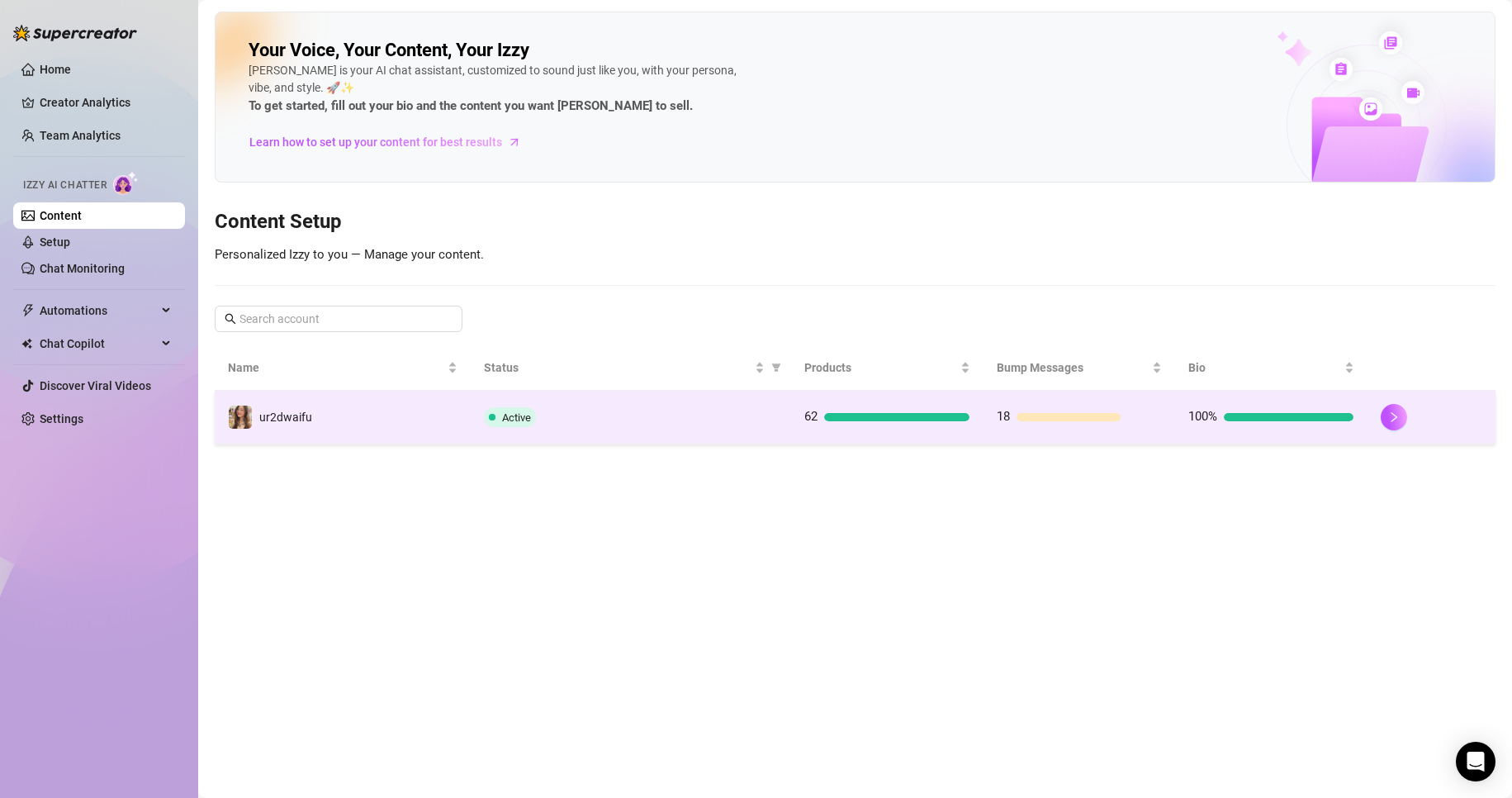
click at [470, 405] on td "ur2dwaifu" at bounding box center [342, 418] width 256 height 53
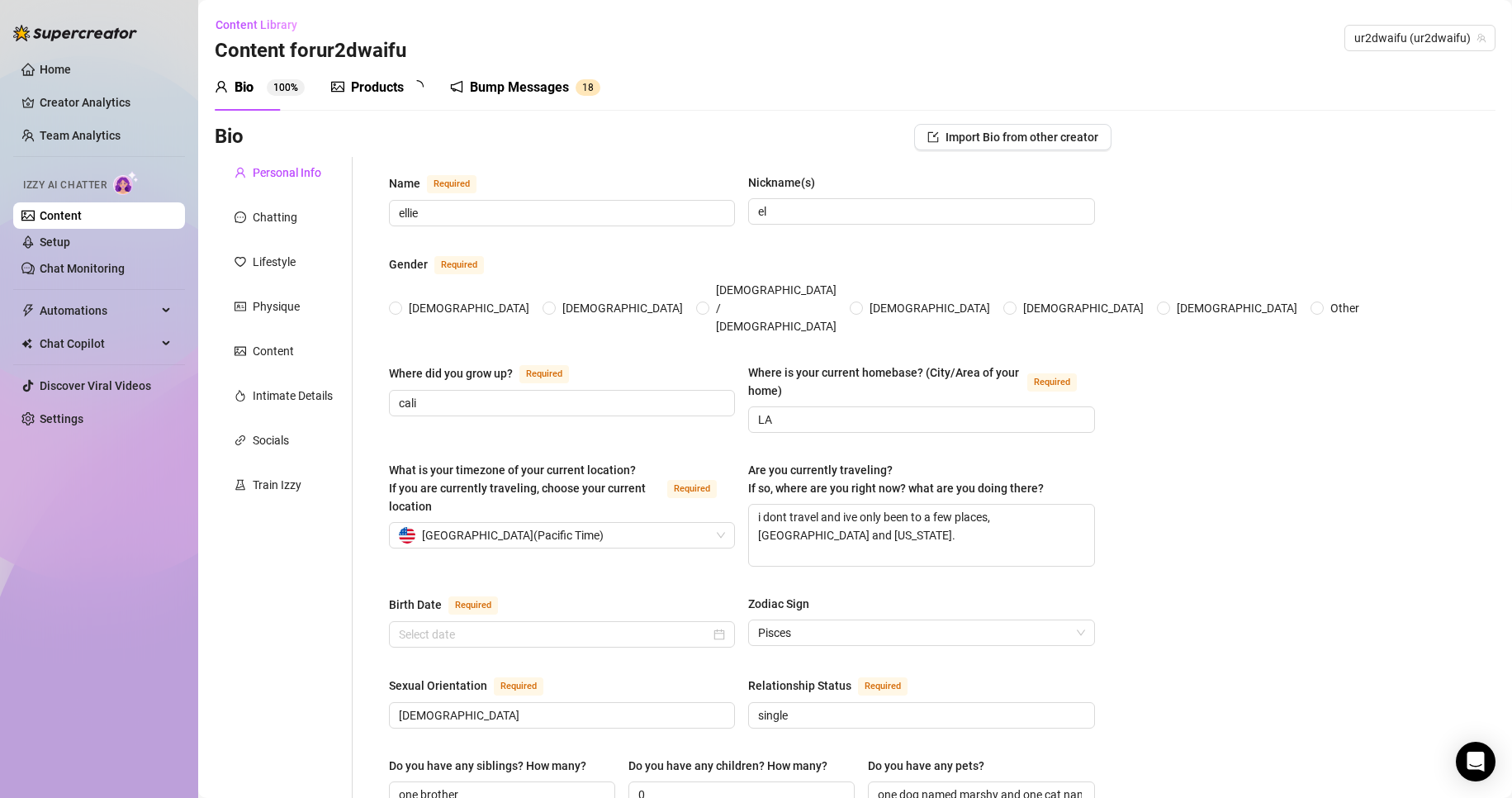
radio input "true"
type input "[DATE]"
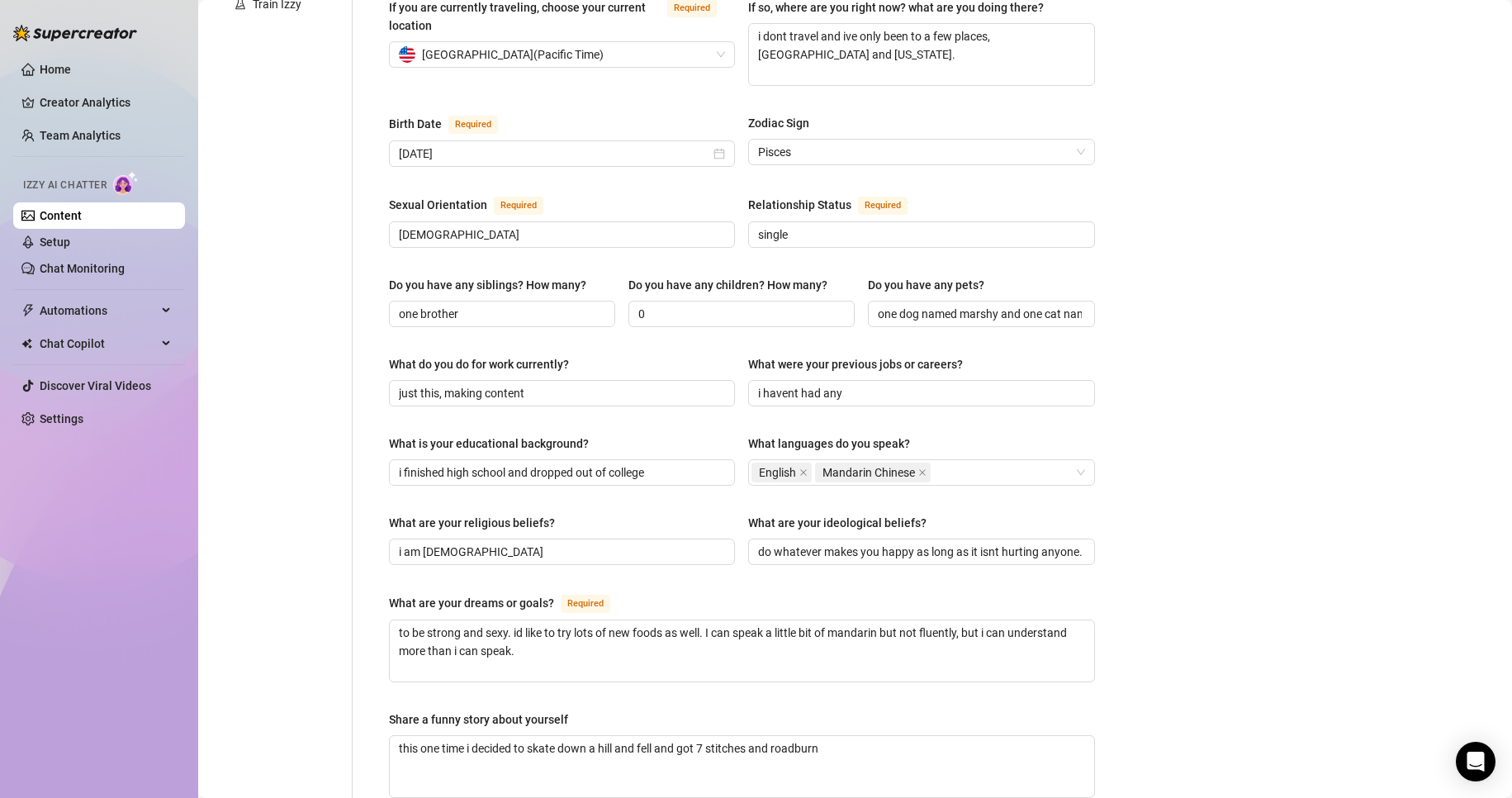
scroll to position [578, 0]
